Goal: Task Accomplishment & Management: Complete application form

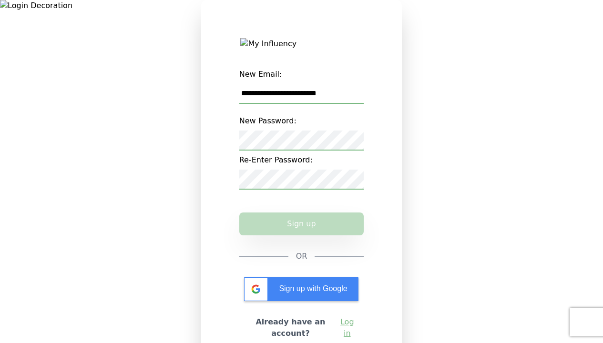
type input "**********"
click at [301, 236] on button "Sign up" at bounding box center [301, 224] width 125 height 23
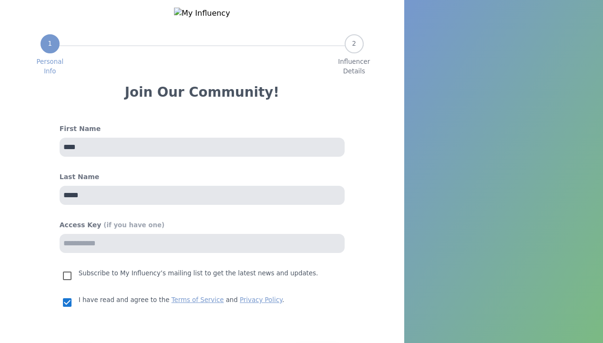
select select "*"
select select "**"
select select "*"
select select "**"
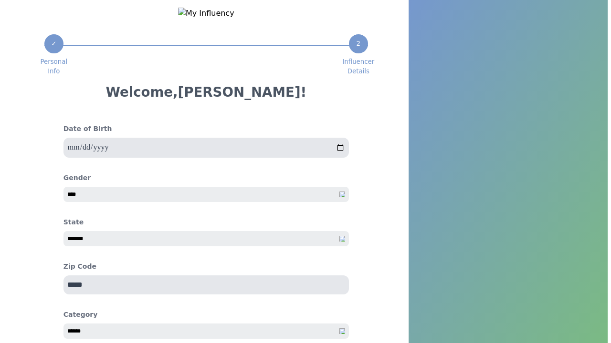
scroll to position [98, 0]
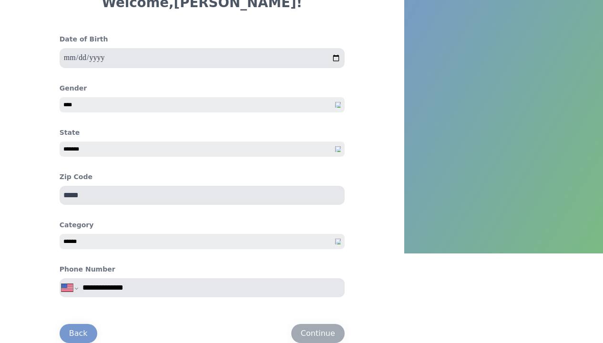
type input "**********"
click at [318, 333] on div "Continue" at bounding box center [318, 333] width 34 height 11
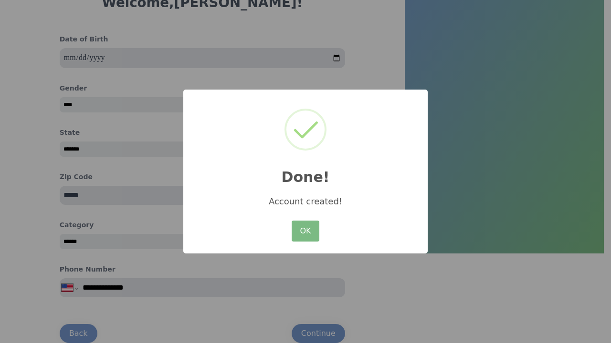
click at [305, 232] on button "OK" at bounding box center [305, 231] width 28 height 21
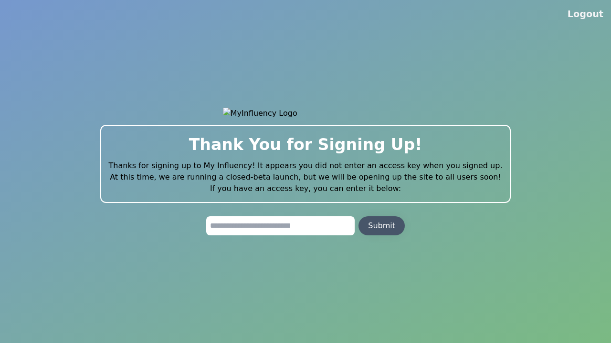
click at [280, 232] on input "text" at bounding box center [280, 226] width 148 height 19
type input "**********"
click at [381, 232] on div "Submit" at bounding box center [381, 225] width 27 height 11
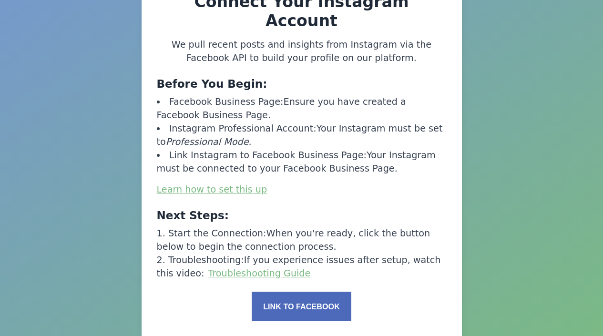
scroll to position [39, 0]
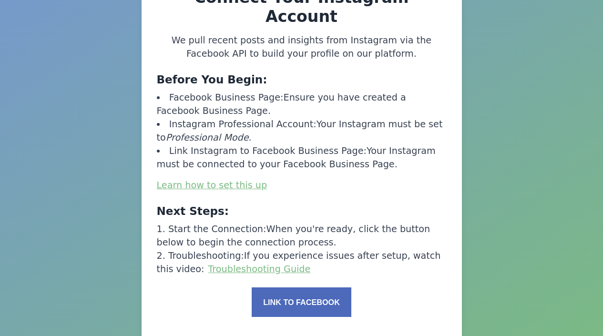
click at [315, 288] on button "Link to Facebook" at bounding box center [301, 303] width 99 height 30
click at [301, 288] on button "Link to Facebook" at bounding box center [301, 303] width 99 height 30
click at [305, 288] on button "Link to Facebook" at bounding box center [301, 303] width 99 height 30
click at [271, 5] on x-pw-glass at bounding box center [301, 168] width 603 height 336
click at [287, 288] on button "Link to Facebook" at bounding box center [301, 303] width 99 height 30
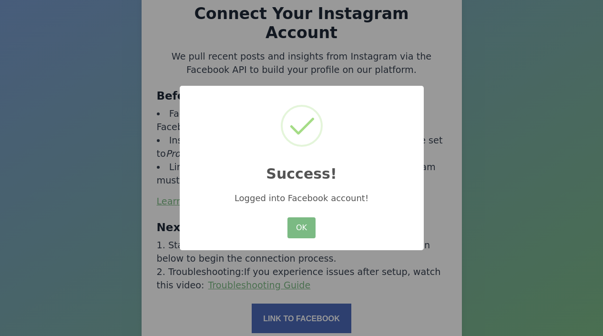
scroll to position [15, 0]
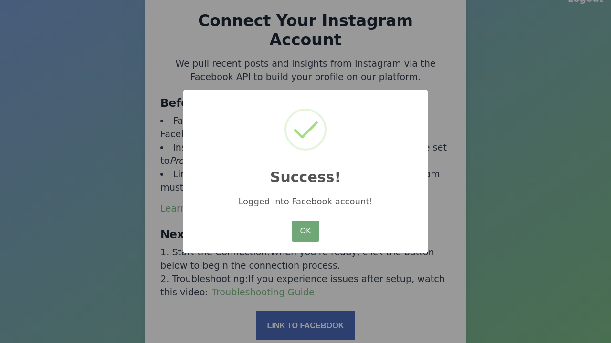
click at [300, 234] on button "OK" at bounding box center [305, 231] width 28 height 21
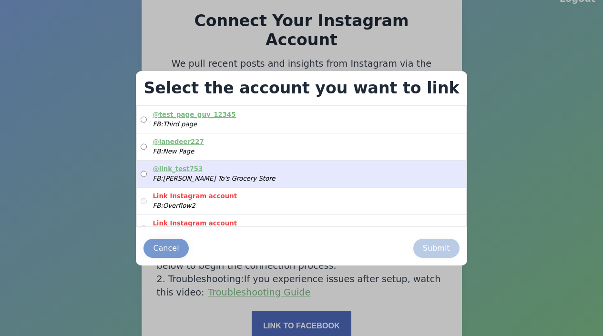
click at [294, 166] on label "@ link_test753 FB: [PERSON_NAME]'s Grocery Store" at bounding box center [301, 174] width 329 height 27
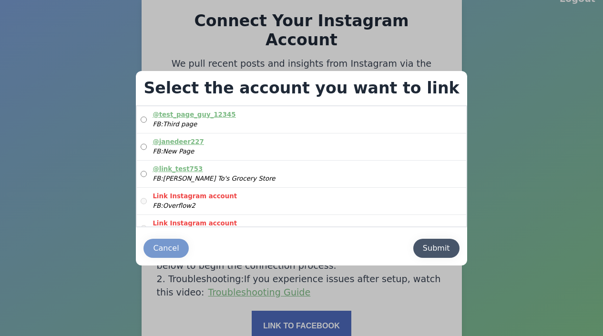
click at [426, 247] on div "Submit" at bounding box center [436, 248] width 27 height 11
click at [416, 241] on button "Submit" at bounding box center [437, 248] width 46 height 19
click at [424, 259] on div "Cancel Submit" at bounding box center [301, 248] width 331 height 34
click at [424, 245] on div "Submit" at bounding box center [436, 248] width 27 height 11
click at [179, 249] on div "Cancel" at bounding box center [166, 248] width 26 height 11
